Goal: Information Seeking & Learning: Learn about a topic

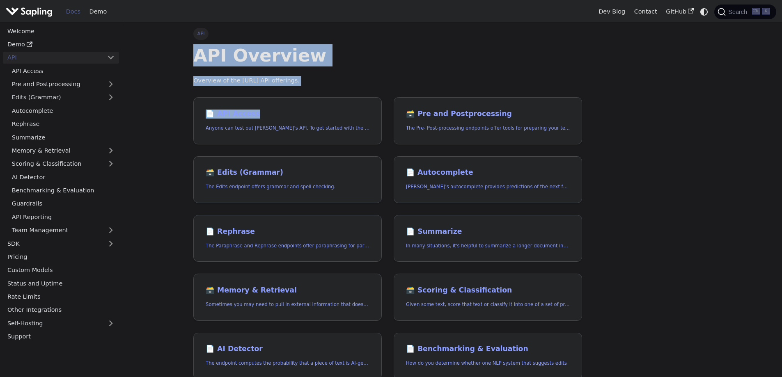
click at [356, 90] on main "API API Overview Overview of the [URL] API offerings. 📄️ API Access Anyone can …" at bounding box center [452, 288] width 659 height 533
click at [342, 53] on h1 "API Overview" at bounding box center [387, 55] width 389 height 22
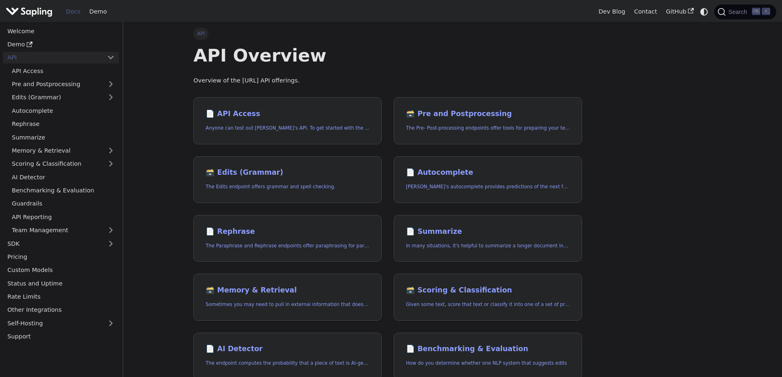
click at [663, 86] on div "API API Overview Overview of the [URL] API offerings. 📄️ API Access Anyone can …" at bounding box center [453, 288] width 542 height 533
click at [663, 86] on div "API API Overview Overview of the Sapling.ai API offerings. 📄️ API Access Anyone…" at bounding box center [453, 288] width 542 height 533
